Goal: Transaction & Acquisition: Purchase product/service

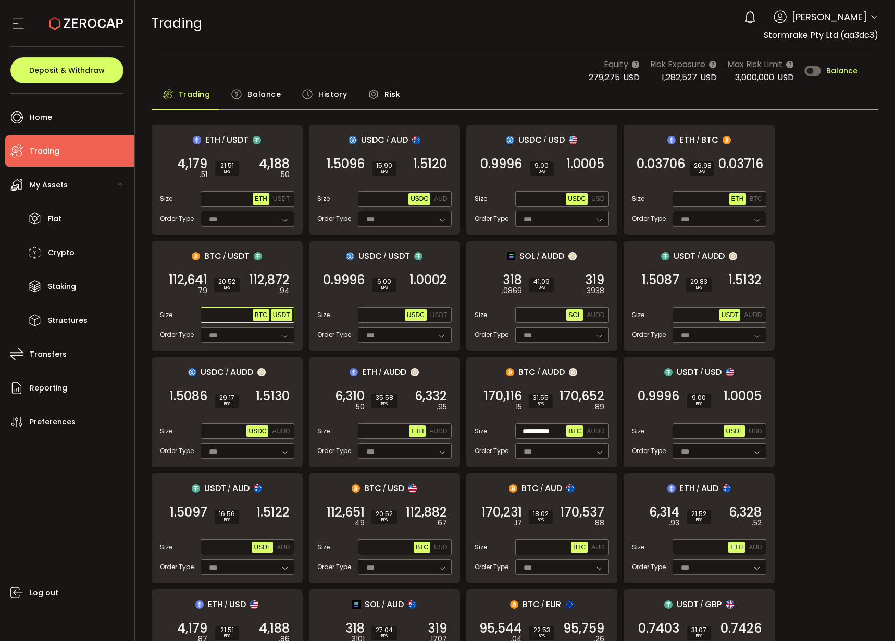
click at [282, 312] on span "USDT" at bounding box center [281, 315] width 17 height 7
click at [219, 317] on input "text" at bounding box center [228, 315] width 50 height 11
paste input "**********"
click at [259, 292] on div "112,872 .94 BUY" at bounding box center [268, 284] width 52 height 29
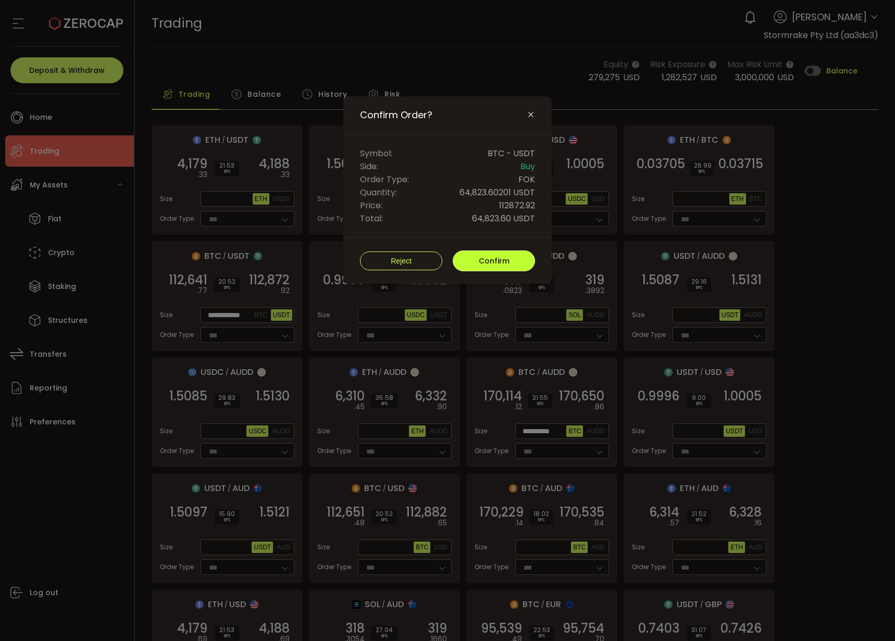
click at [493, 264] on span "Confirm" at bounding box center [494, 261] width 31 height 10
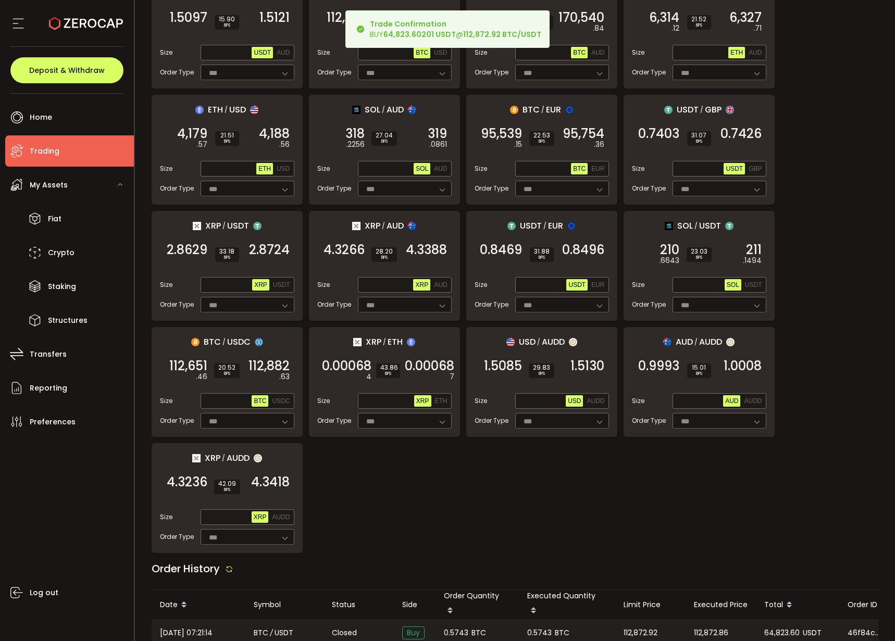
scroll to position [769, 0]
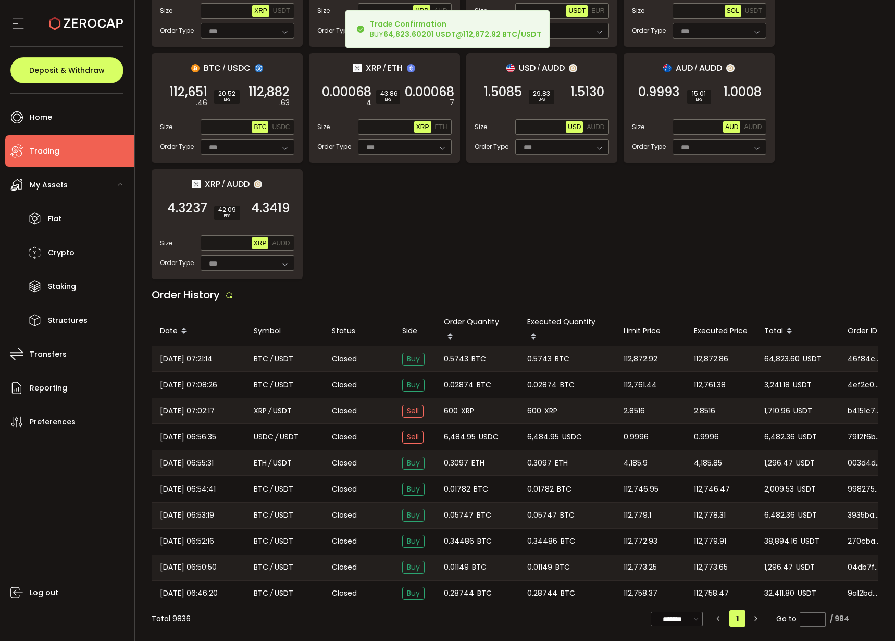
click at [459, 356] on span "0.5743" at bounding box center [456, 359] width 24 height 12
copy span "0.5743"
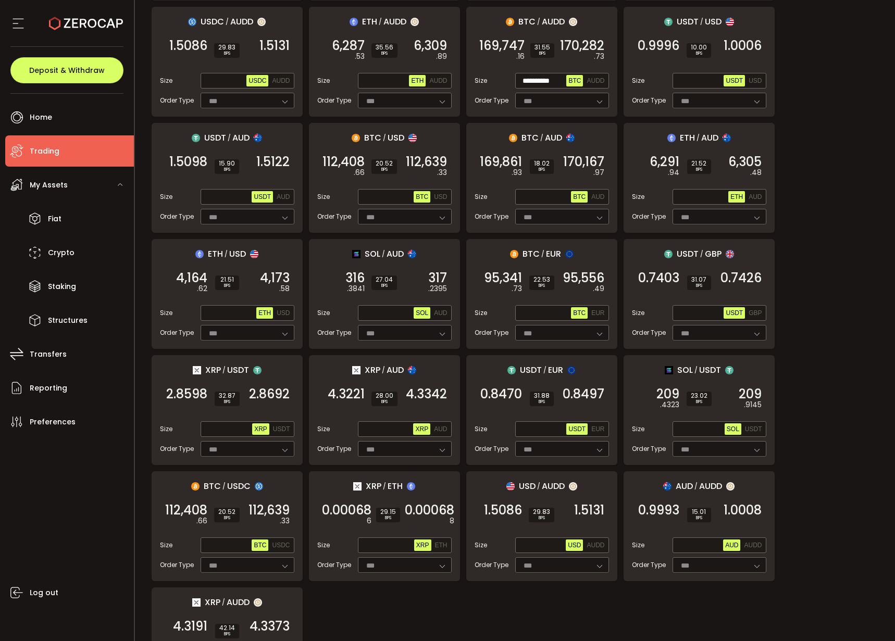
scroll to position [0, 0]
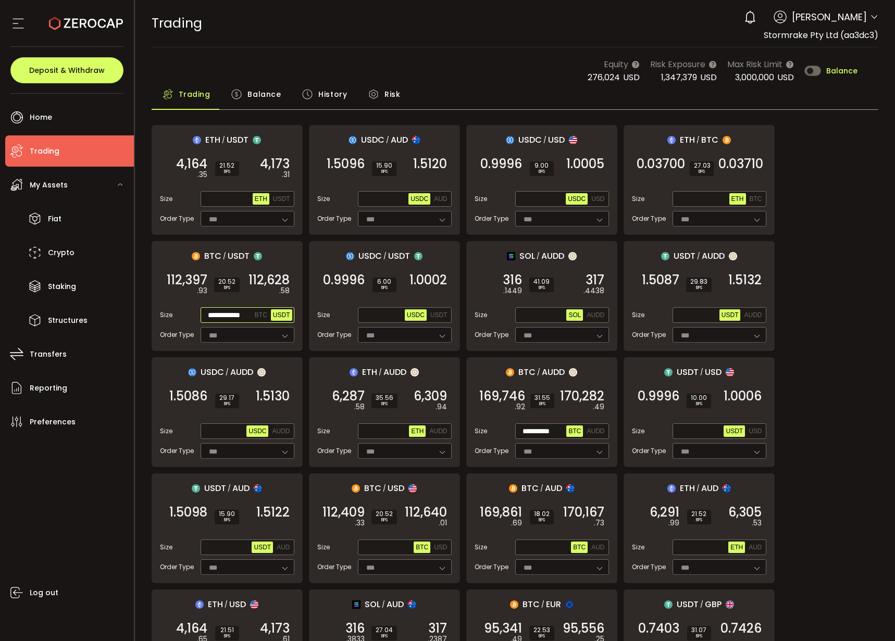
click at [225, 314] on input "**********" at bounding box center [228, 315] width 50 height 11
paste input "text"
type input "**********"
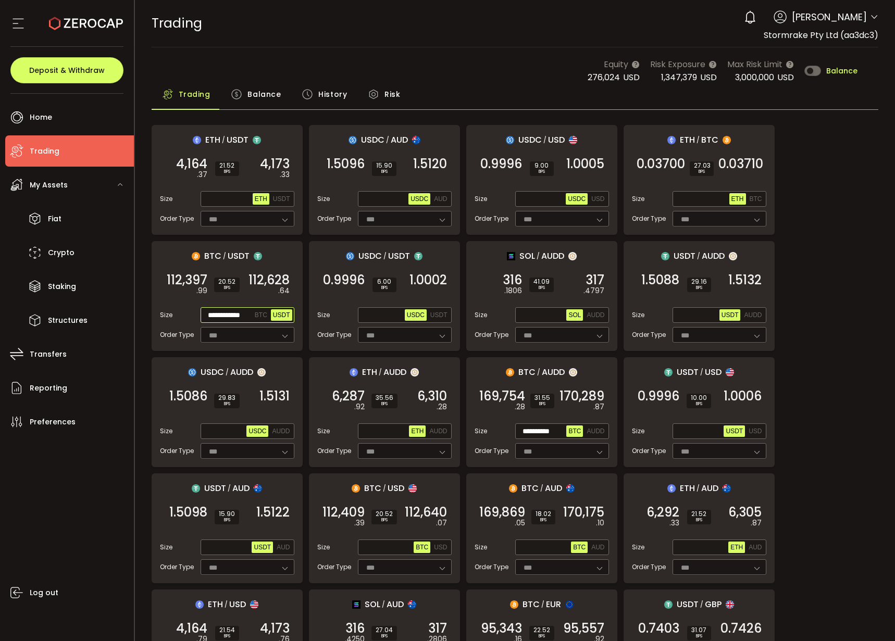
scroll to position [0, 0]
click at [279, 278] on span "112,629" at bounding box center [269, 280] width 41 height 10
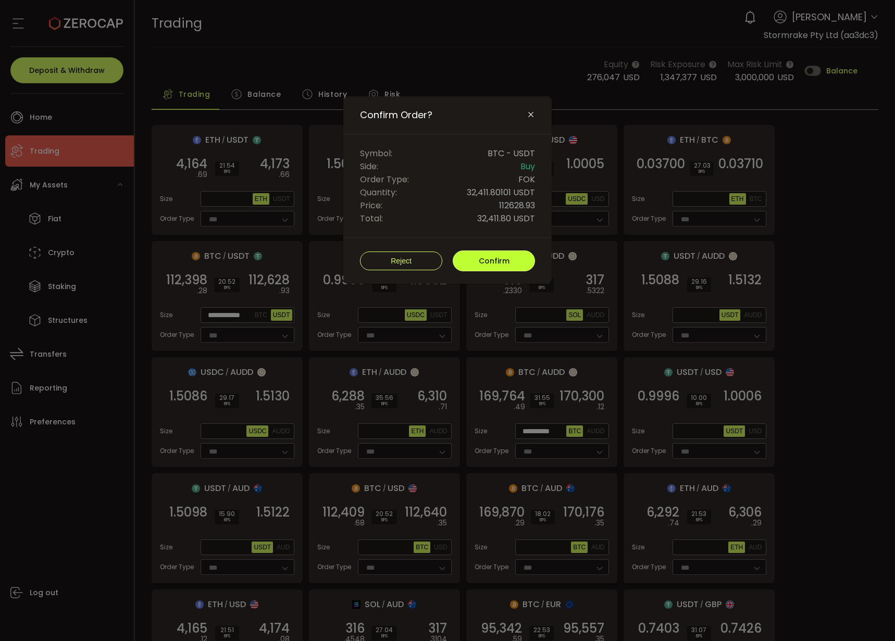
click at [499, 258] on span "Confirm" at bounding box center [494, 261] width 31 height 10
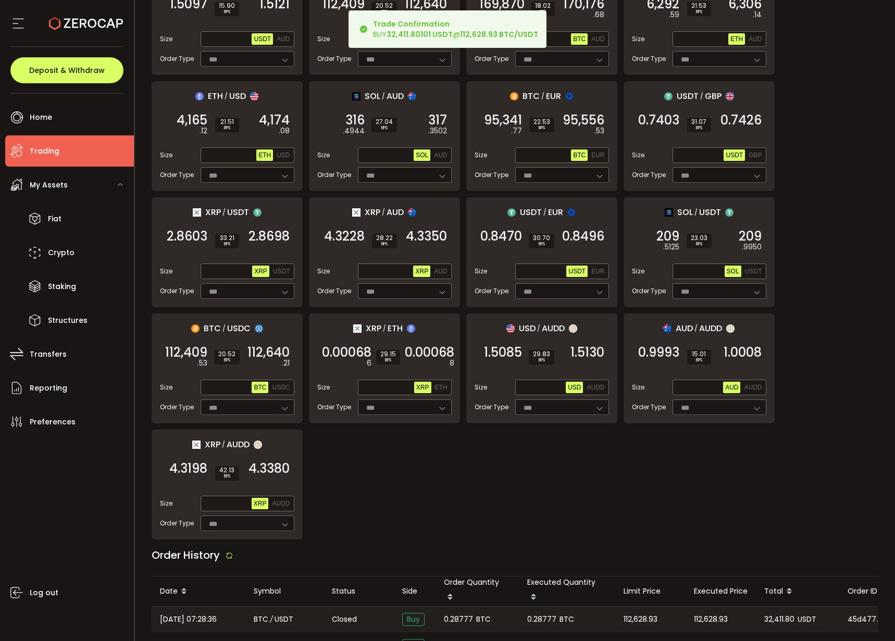
scroll to position [689, 0]
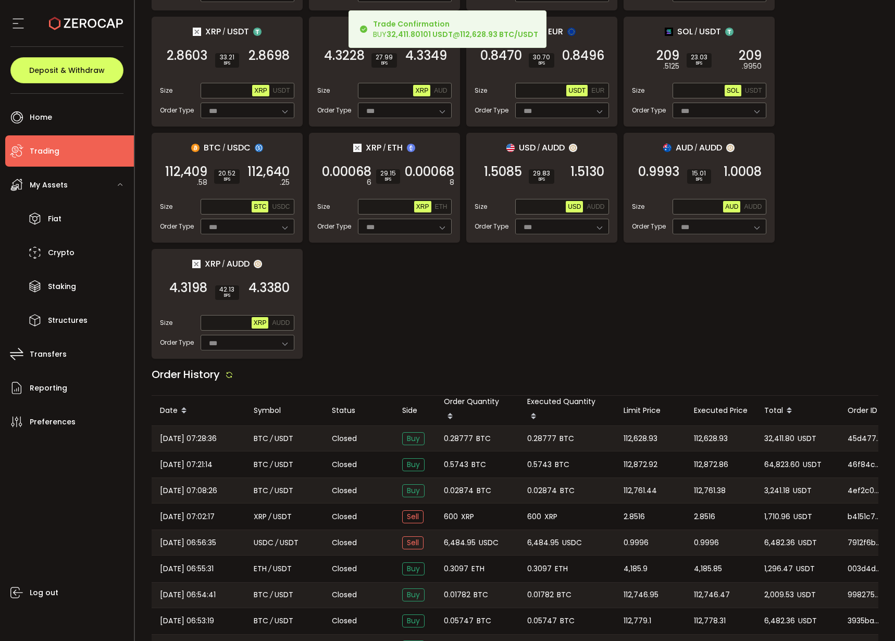
click at [540, 440] on span "0.28777" at bounding box center [541, 439] width 29 height 12
copy span "0.28777"
